Goal: Communication & Community: Answer question/provide support

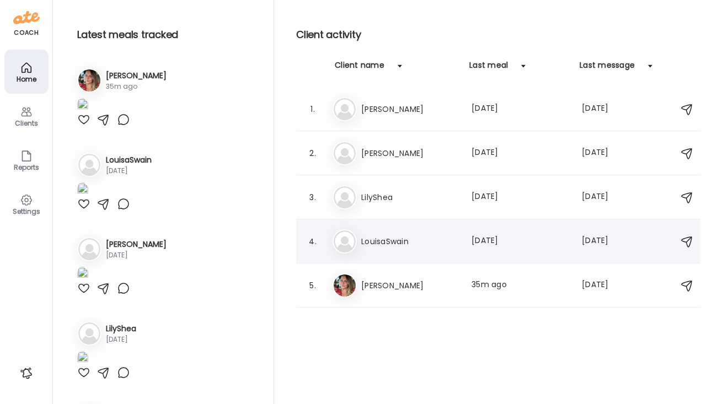
click at [409, 242] on h3 "LouisaSwain" at bounding box center [409, 241] width 97 height 13
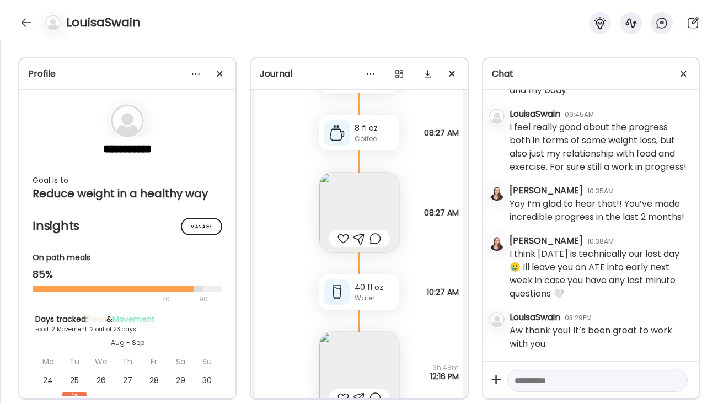
scroll to position [4097, 0]
click at [532, 379] on textarea at bounding box center [588, 380] width 146 height 13
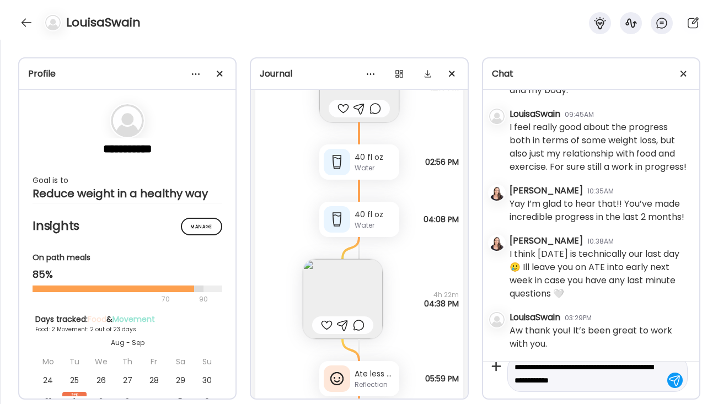
scroll to position [4388, 0]
click at [344, 296] on img at bounding box center [343, 297] width 80 height 80
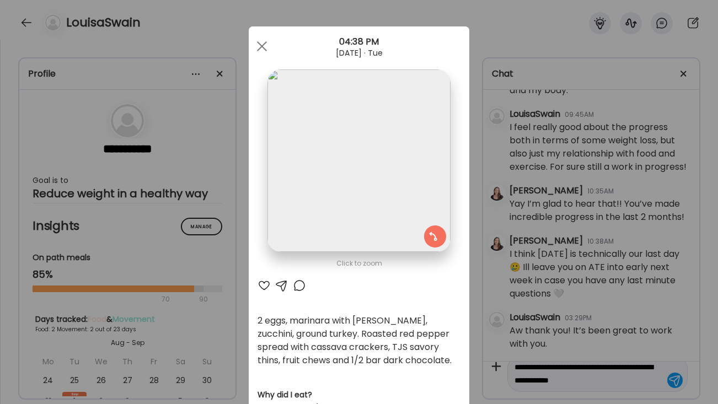
click at [510, 250] on div "Ate Coach Dashboard Wahoo! It’s official Take a moment to set up your Coach Pro…" at bounding box center [359, 202] width 718 height 404
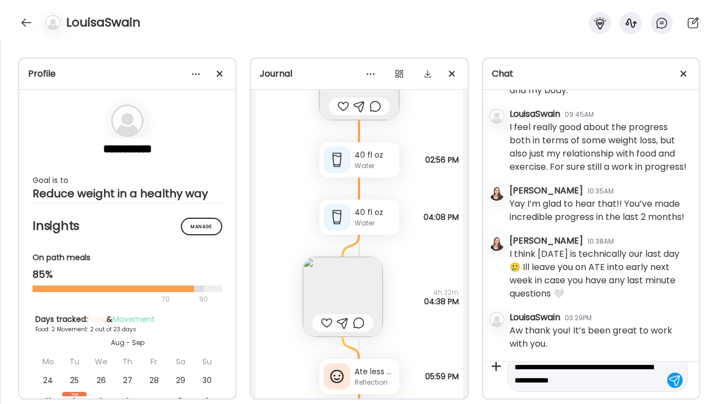
click at [380, 372] on div "Ate less at lunch but still ate too much at dinner. Recalibrating and adjusting…" at bounding box center [375, 372] width 40 height 12
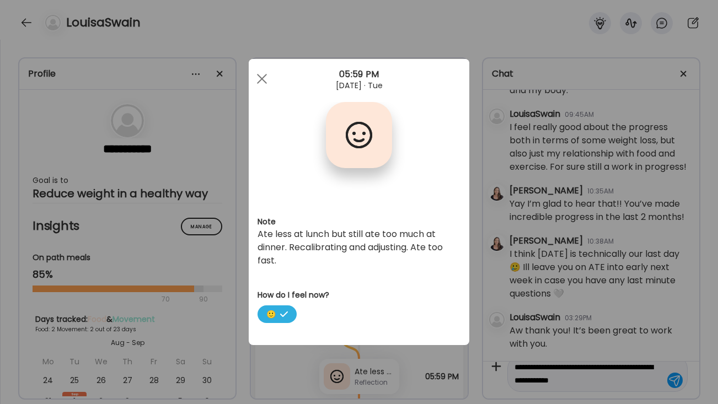
click at [572, 260] on div "Ate Coach Dashboard Wahoo! It’s official Take a moment to set up your Coach Pro…" at bounding box center [359, 202] width 718 height 404
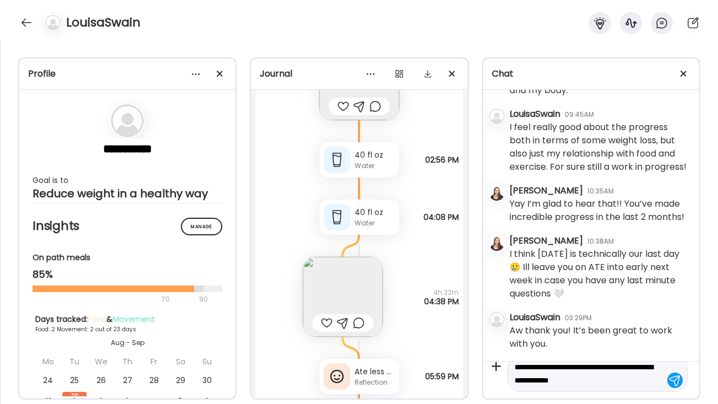
click at [634, 381] on textarea "**********" at bounding box center [588, 374] width 146 height 26
drag, startPoint x: 552, startPoint y: 389, endPoint x: 552, endPoint y: 382, distance: 6.6
click at [552, 382] on textarea "**********" at bounding box center [588, 374] width 146 height 53
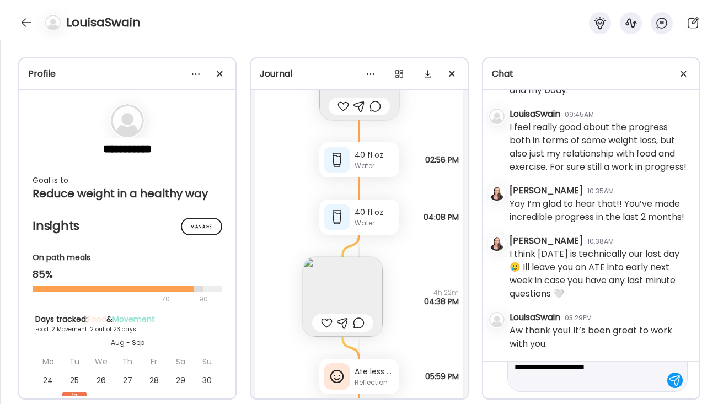
type textarea "**********"
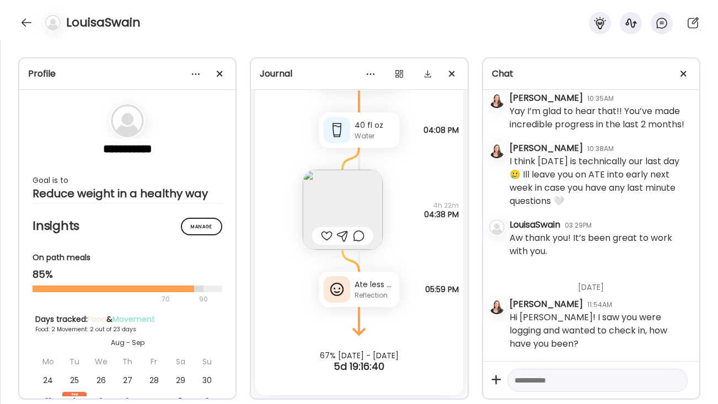
scroll to position [4476, 0]
click at [368, 293] on div "Reflection" at bounding box center [375, 295] width 40 height 10
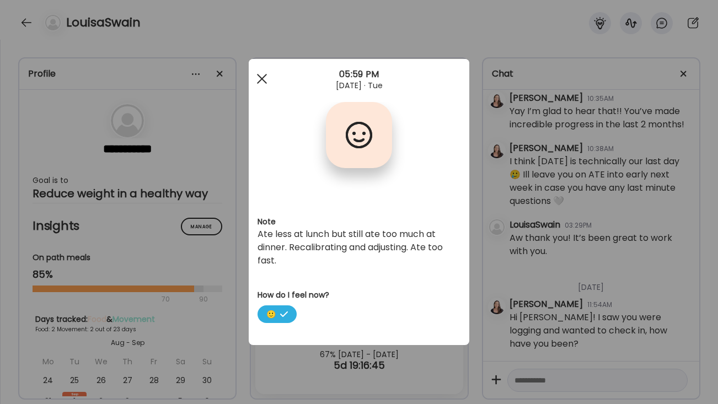
click at [261, 76] on div at bounding box center [262, 79] width 22 height 22
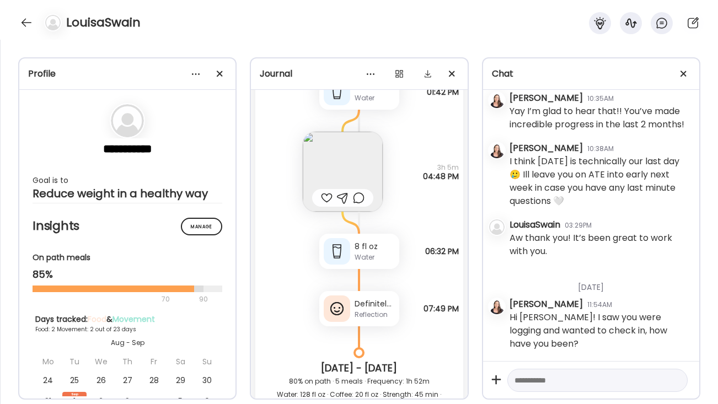
scroll to position [3519, 0]
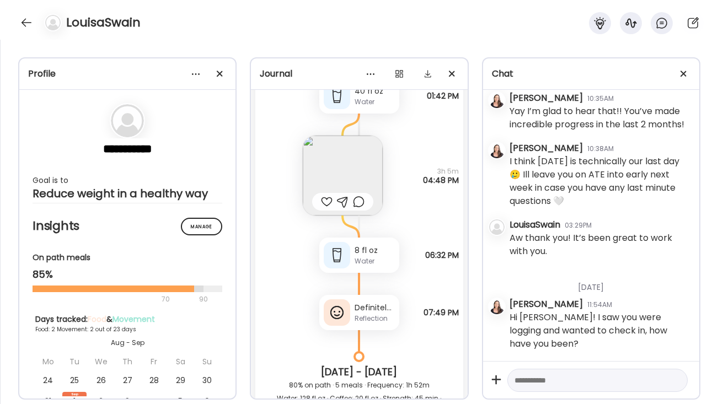
click at [373, 322] on div "Reflection" at bounding box center [375, 319] width 40 height 10
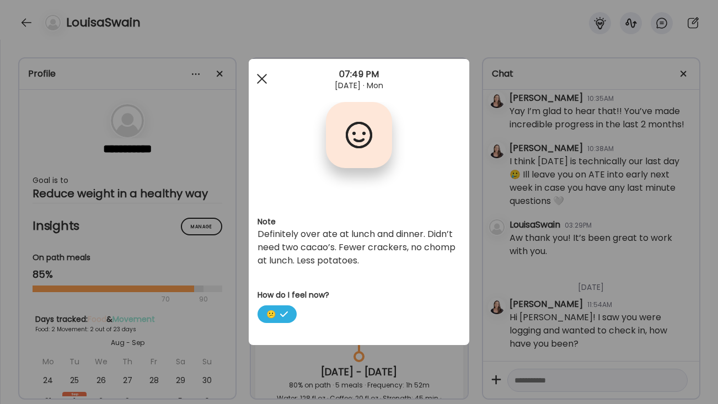
click at [264, 77] on div at bounding box center [262, 79] width 22 height 22
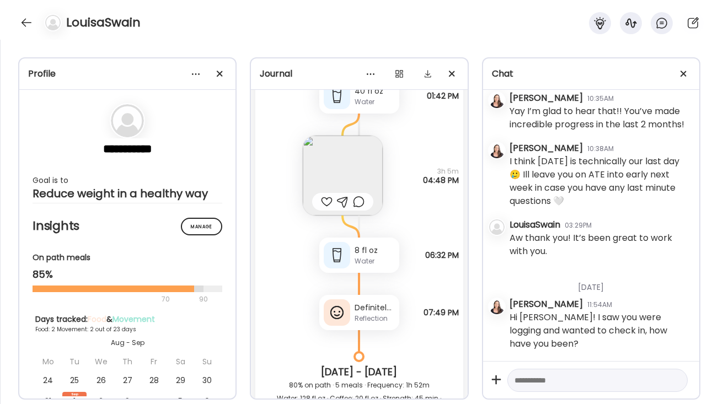
click at [18, 25] on div "LouisaSwain" at bounding box center [359, 20] width 718 height 40
click at [20, 23] on div at bounding box center [27, 23] width 18 height 18
